Goal: Check status: Check status

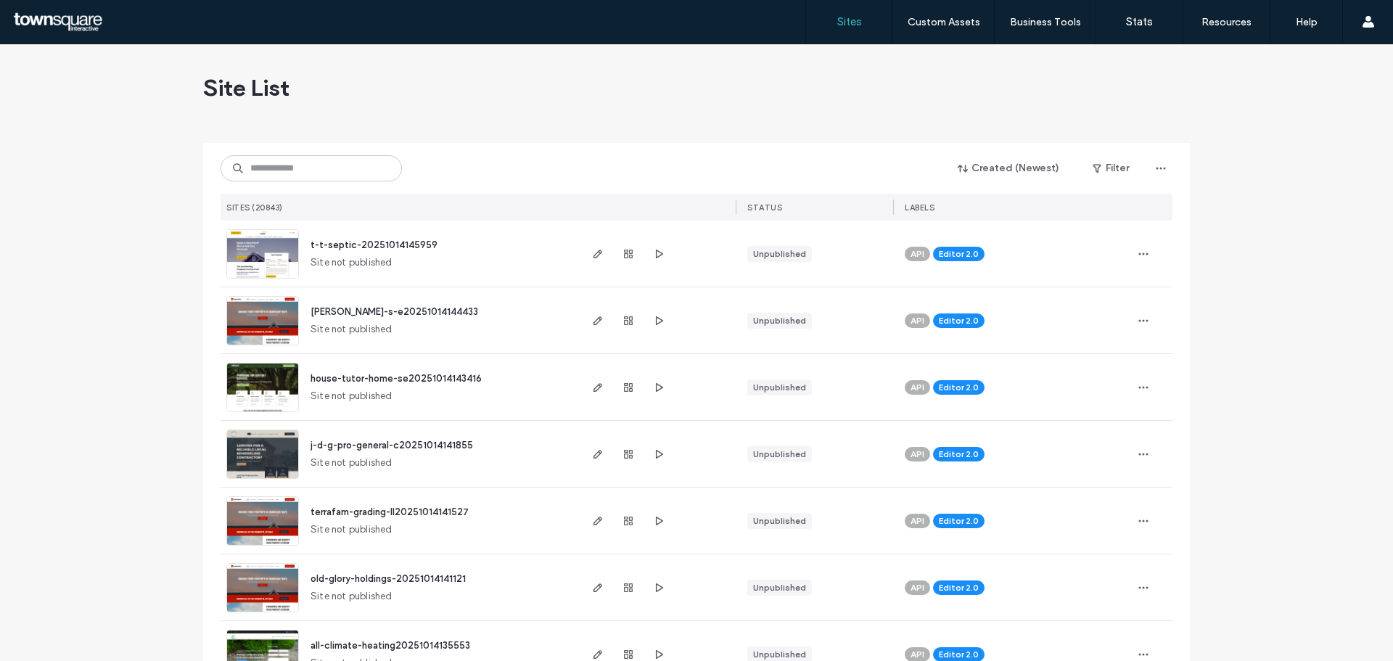
drag, startPoint x: 242, startPoint y: 154, endPoint x: 268, endPoint y: 157, distance: 25.6
click at [242, 153] on div "Created (Newest) Filter SITES (20843) STATUS LABELS" at bounding box center [697, 182] width 952 height 78
click at [274, 163] on input at bounding box center [311, 168] width 181 height 26
paste input "**********"
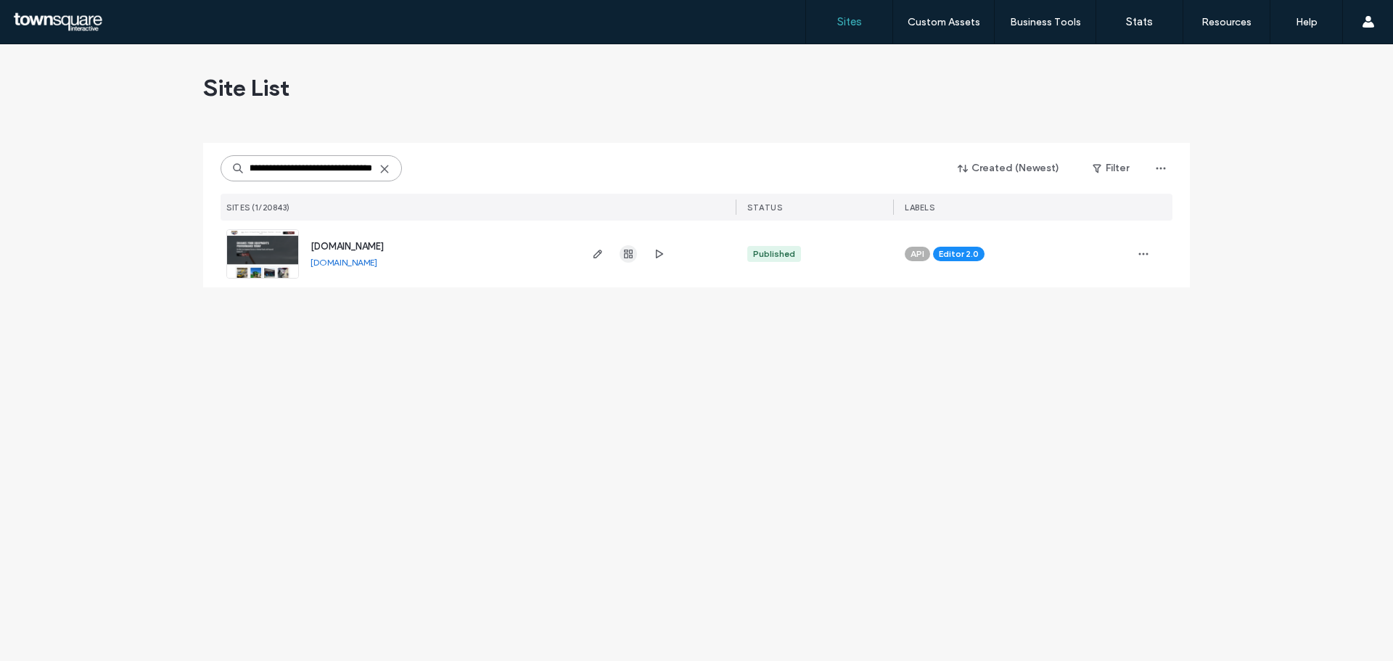
type input "**********"
click at [628, 257] on use "button" at bounding box center [628, 254] width 9 height 9
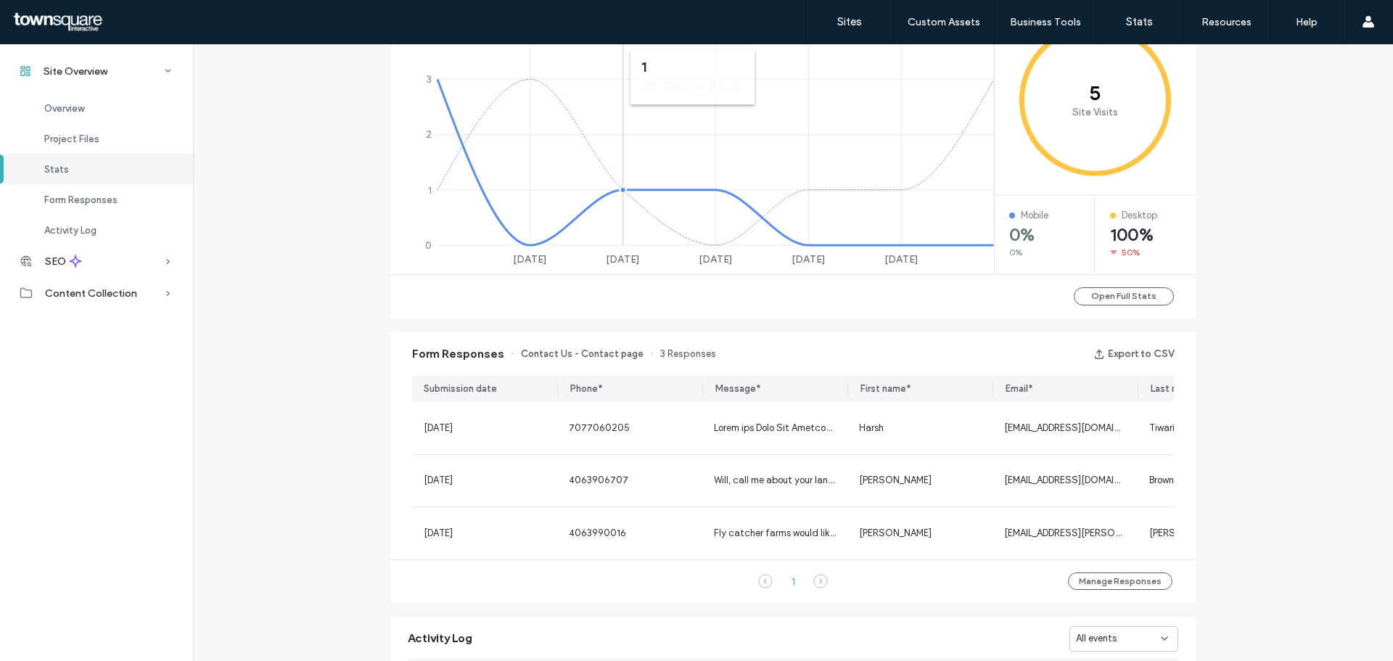
scroll to position [653, 0]
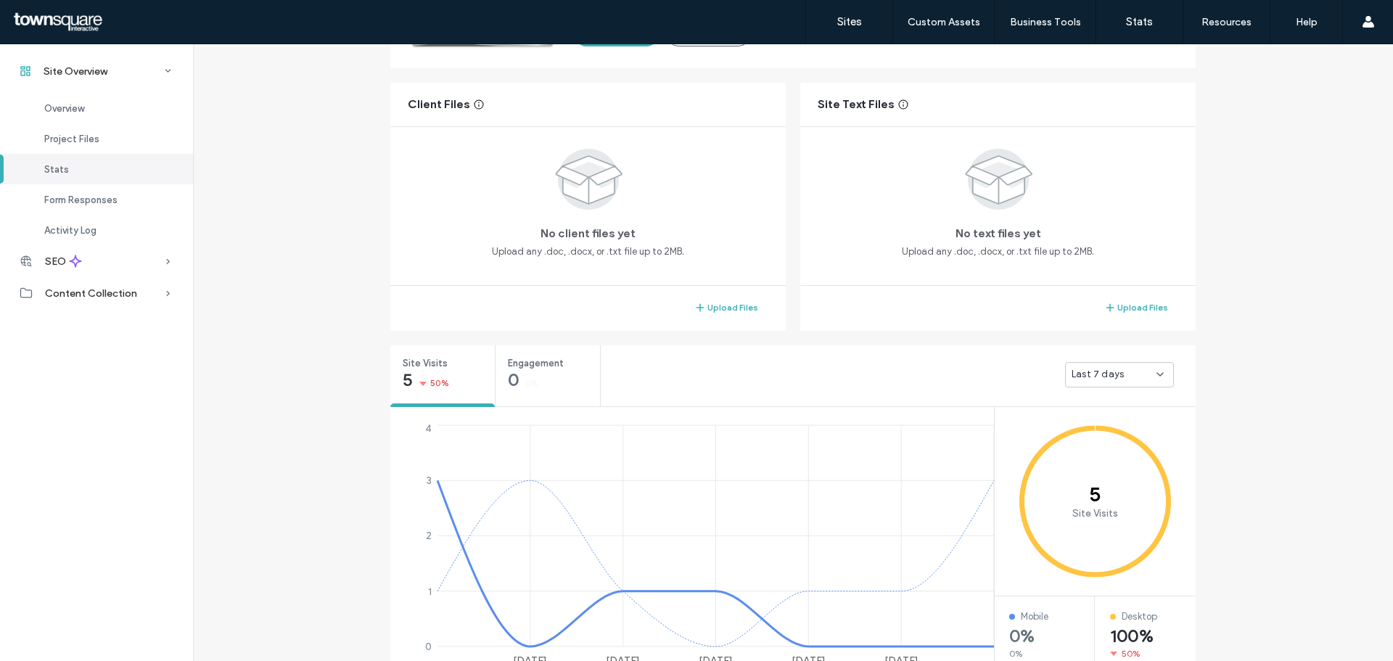
scroll to position [218, 0]
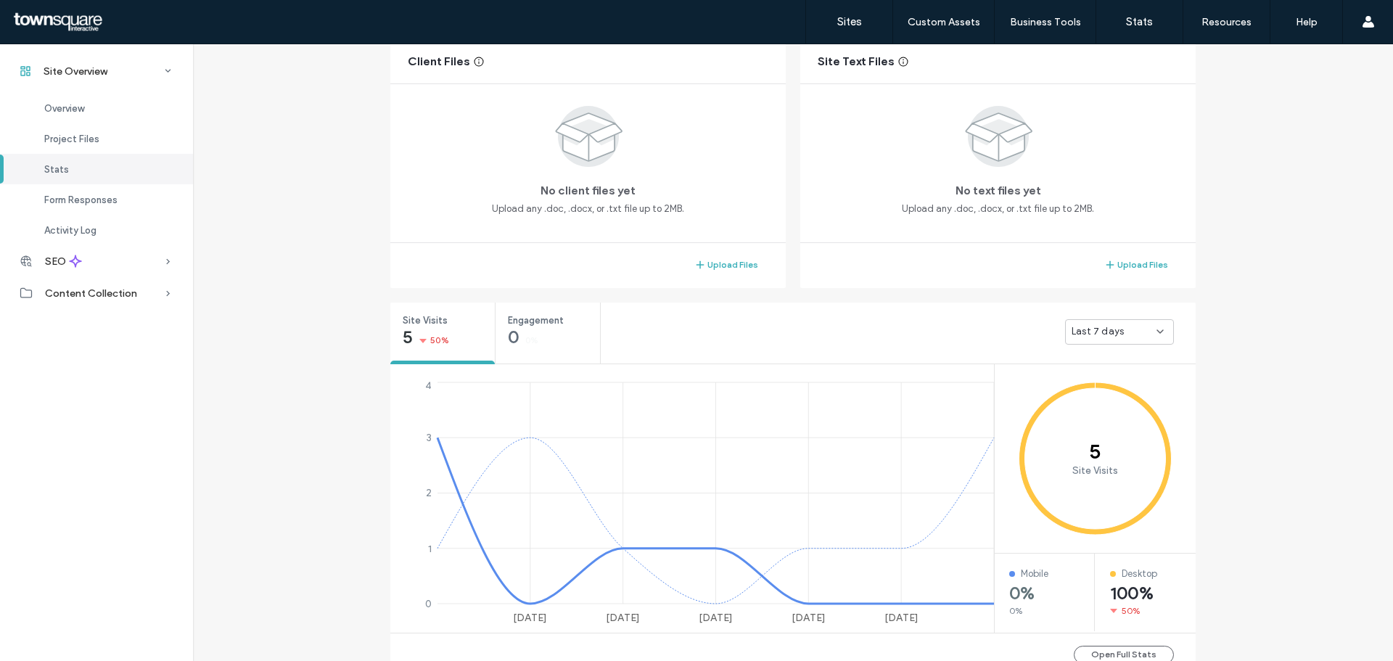
scroll to position [290, 0]
click at [1123, 329] on div "Last 7 days" at bounding box center [1114, 335] width 85 height 15
click at [1113, 409] on span "Last 30 days" at bounding box center [1096, 412] width 58 height 15
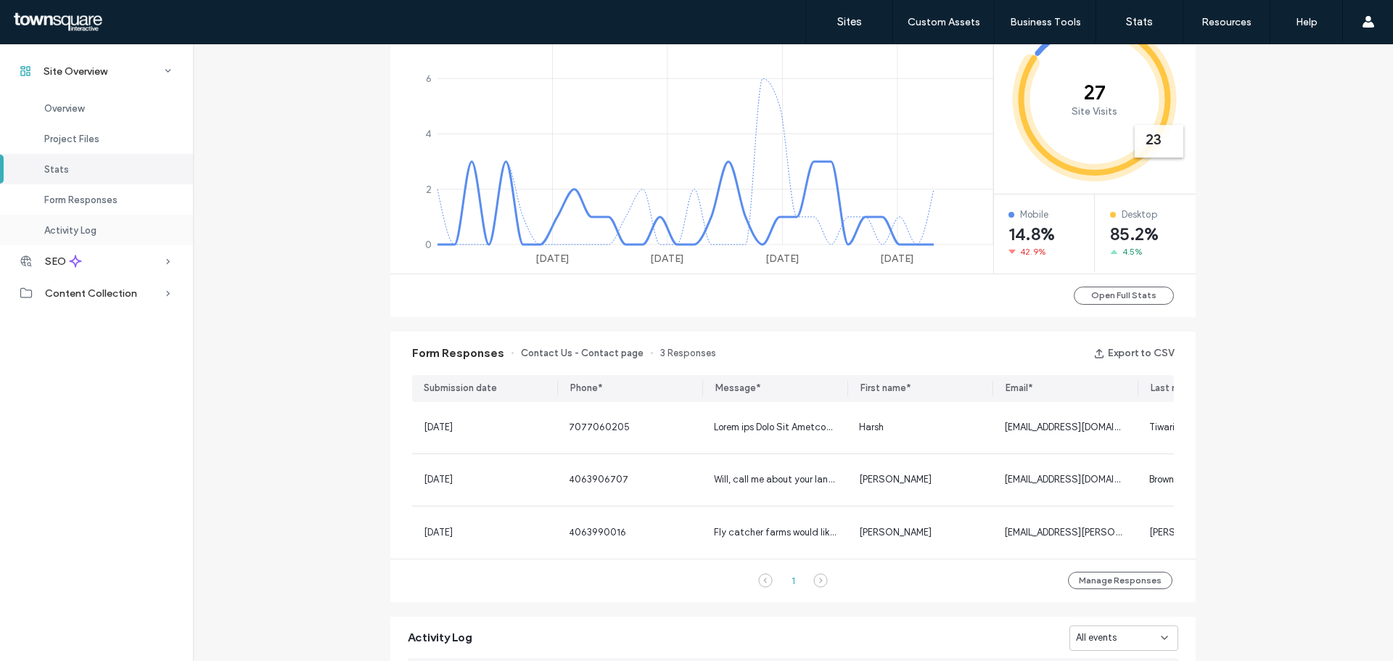
scroll to position [653, 0]
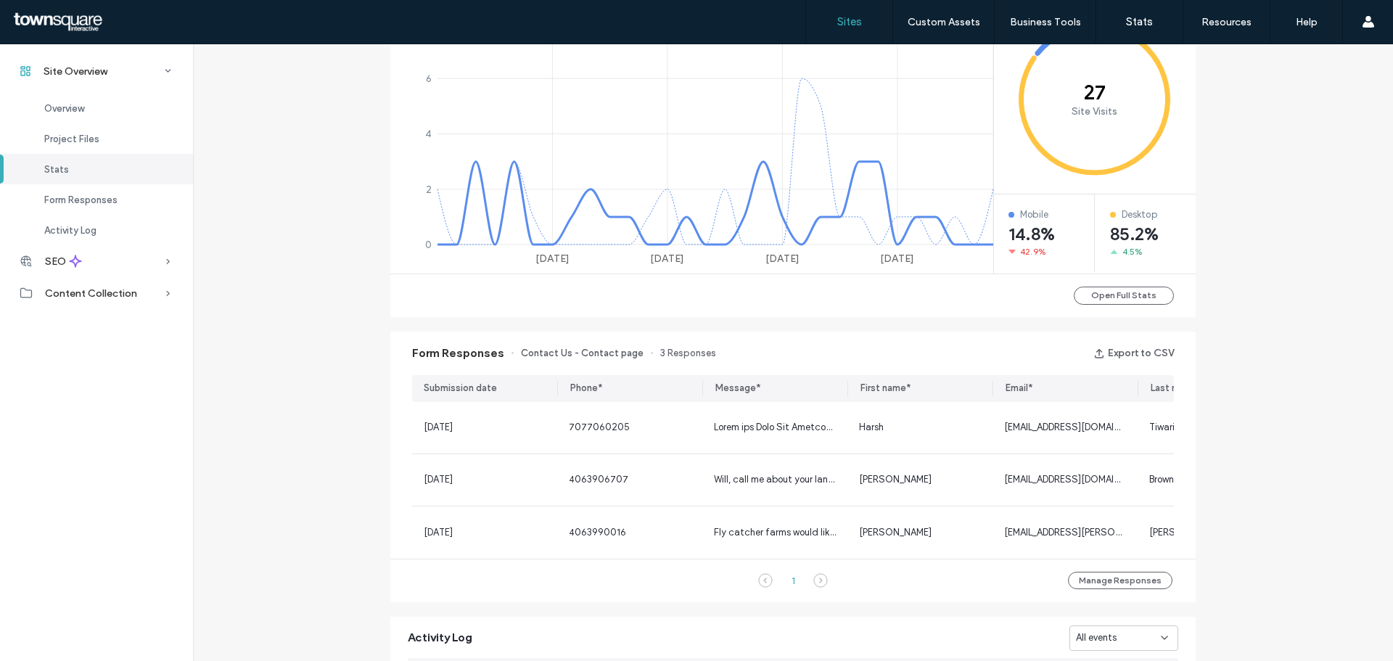
drag, startPoint x: 841, startPoint y: 17, endPoint x: 856, endPoint y: 8, distance: 17.3
click at [841, 17] on label "Sites" at bounding box center [850, 21] width 25 height 13
